Goal: Transaction & Acquisition: Purchase product/service

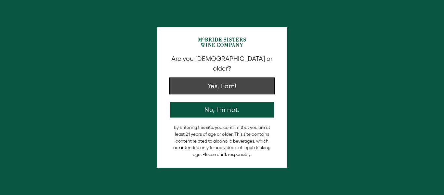
click at [225, 78] on button "Yes, I am!" at bounding box center [222, 86] width 104 height 16
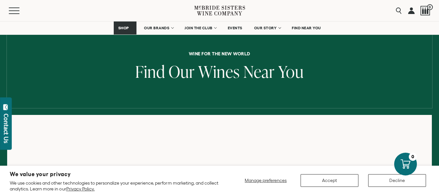
scroll to position [76, 0]
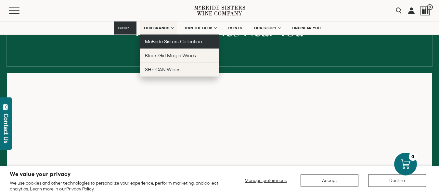
click at [160, 40] on span "McBride Sisters Collection" at bounding box center [173, 42] width 57 height 6
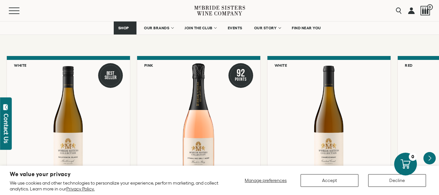
scroll to position [557, 0]
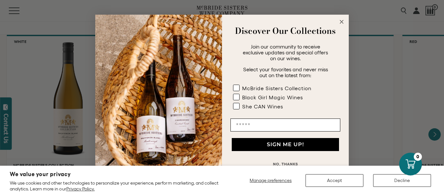
click at [342, 22] on icon "Close dialog" at bounding box center [342, 22] width 8 height 8
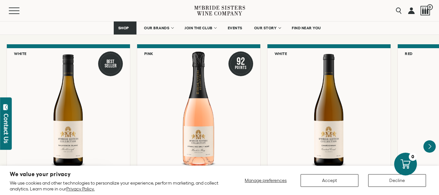
scroll to position [521, 0]
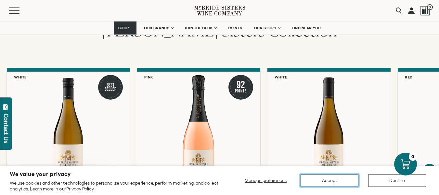
click at [317, 177] on button "Accept" at bounding box center [330, 180] width 58 height 13
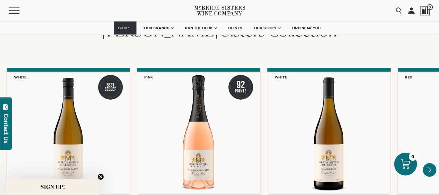
click at [430, 167] on icon "Next" at bounding box center [430, 169] width 3 height 5
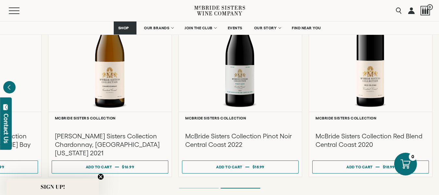
scroll to position [598, 0]
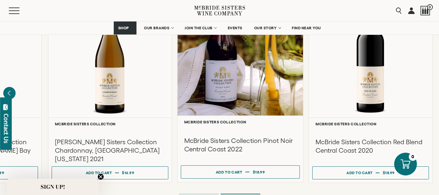
click at [215, 96] on div at bounding box center [241, 52] width 126 height 125
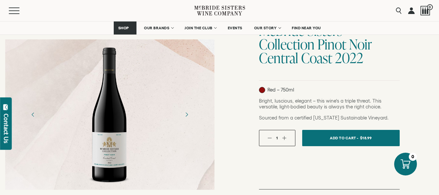
scroll to position [73, 0]
